Goal: Find specific fact: Find specific fact

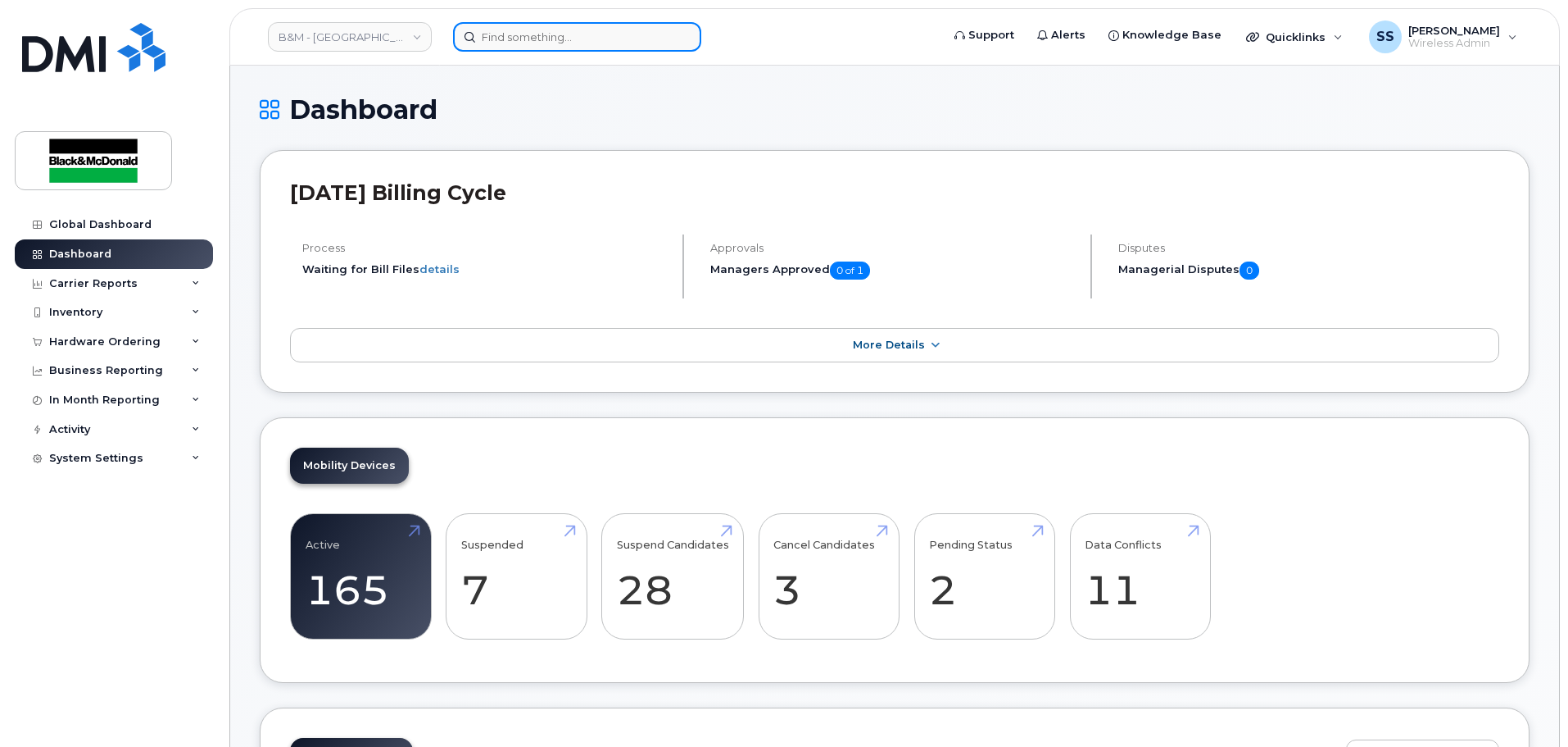
click at [538, 47] on input at bounding box center [577, 36] width 248 height 29
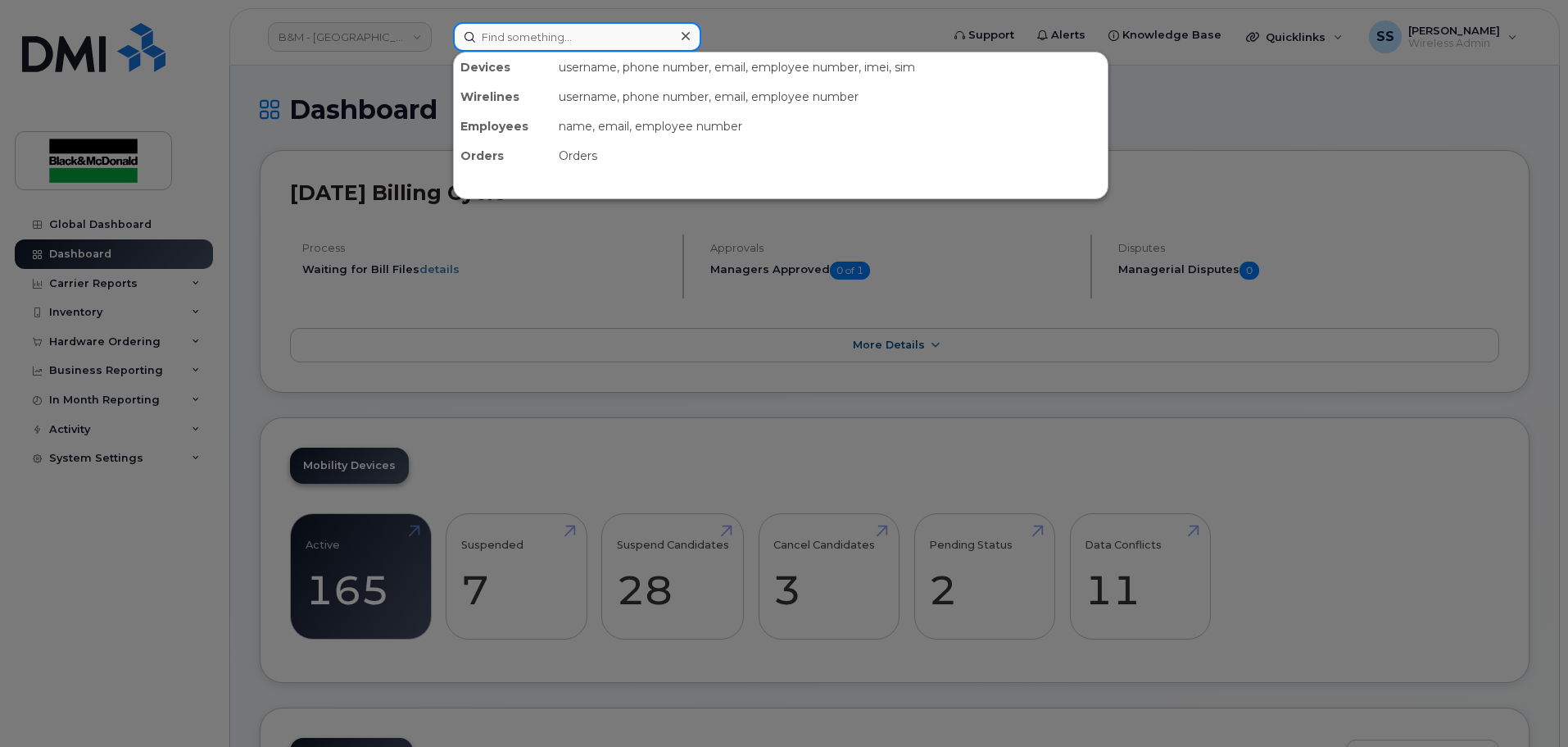
click at [550, 32] on input at bounding box center [577, 36] width 248 height 29
type input "[PERSON_NAME]"
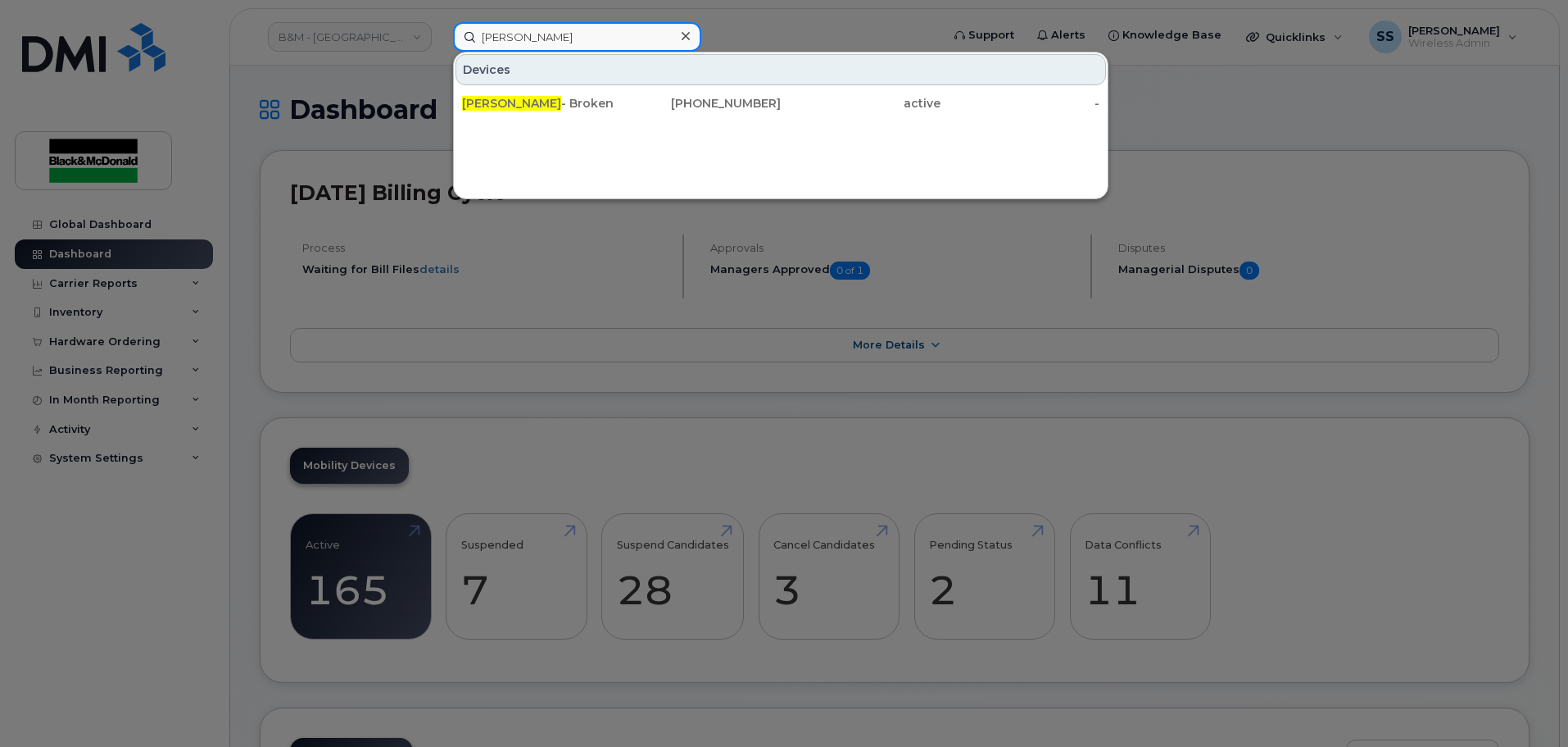
drag, startPoint x: 588, startPoint y: 37, endPoint x: 441, endPoint y: 70, distance: 150.7
click at [441, 51] on div "[PERSON_NAME] Devices [PERSON_NAME] - Broken [PHONE_NUMBER] active -" at bounding box center [691, 36] width 503 height 29
type input "S"
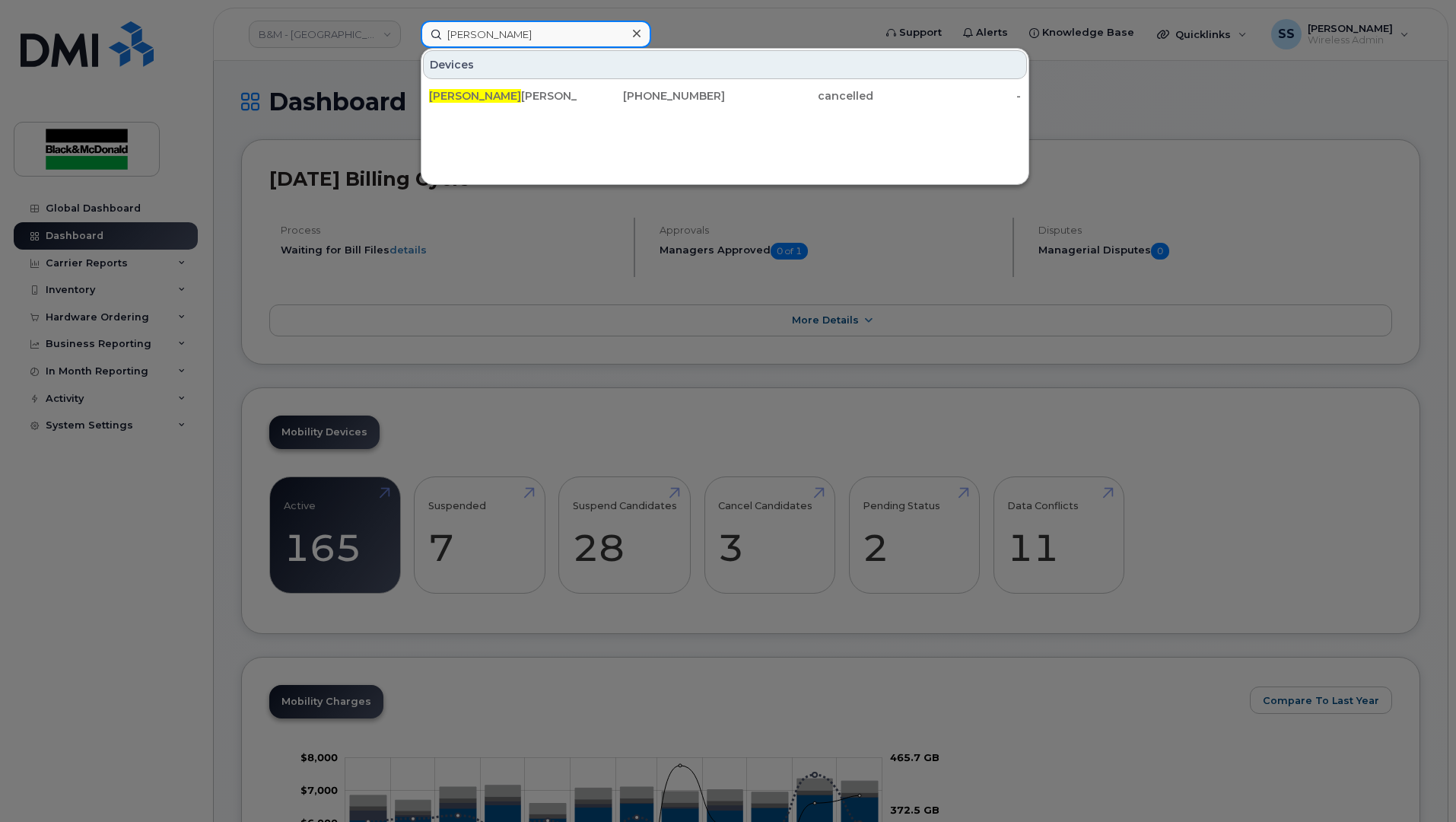
click at [549, 35] on input "[PERSON_NAME]" at bounding box center [536, 34] width 231 height 27
click at [538, 34] on input "[PERSON_NAME]" at bounding box center [536, 34] width 231 height 27
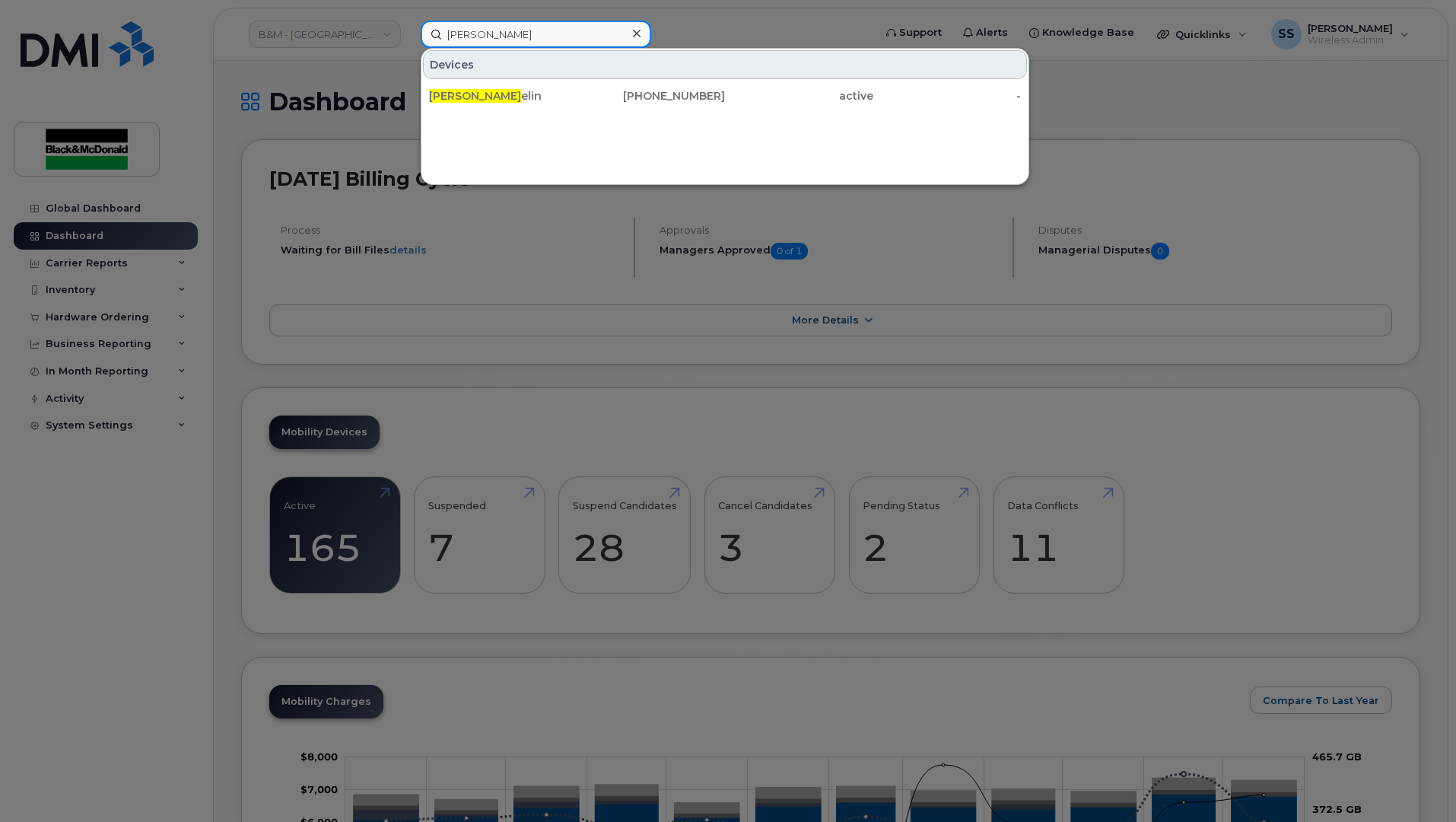
type input "[PERSON_NAME]"
click at [876, 230] on div at bounding box center [728, 411] width 1456 height 822
